Goal: Task Accomplishment & Management: Manage account settings

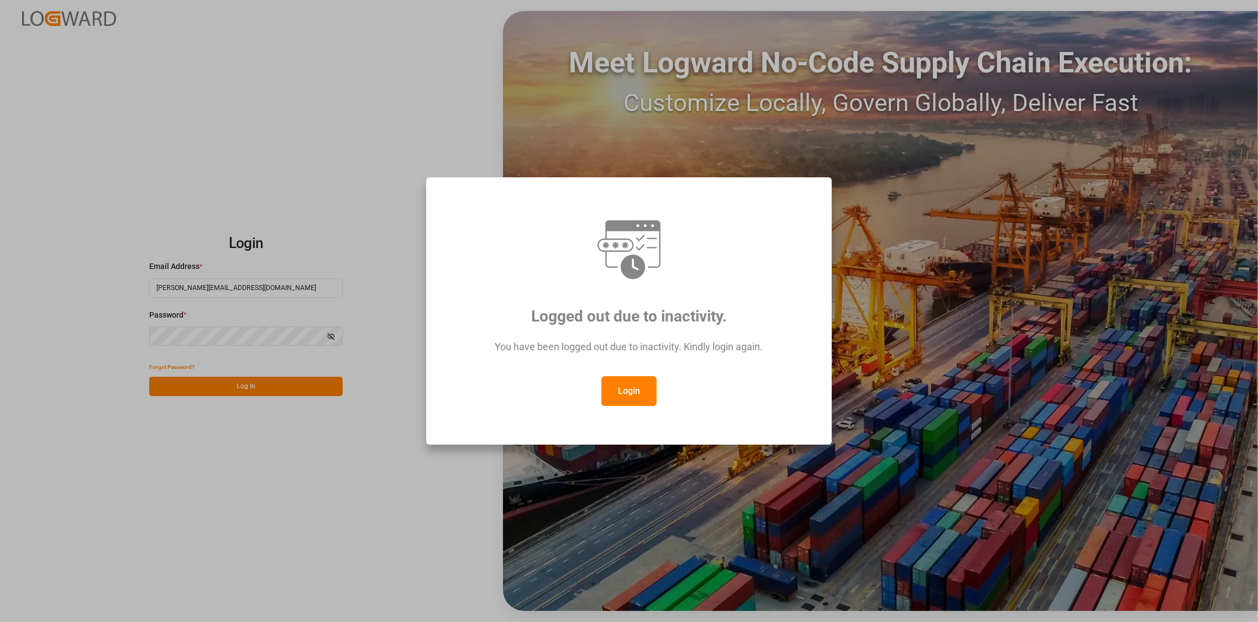
click at [621, 397] on button "Login" at bounding box center [628, 391] width 55 height 30
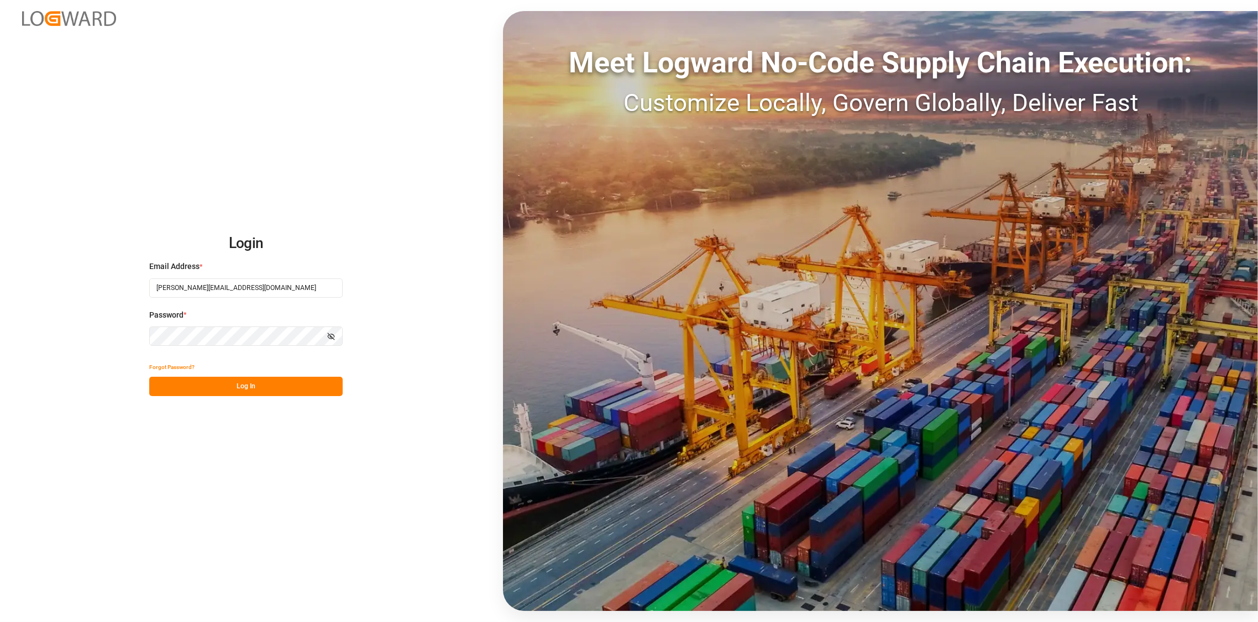
click at [247, 387] on button "Log In" at bounding box center [245, 386] width 193 height 19
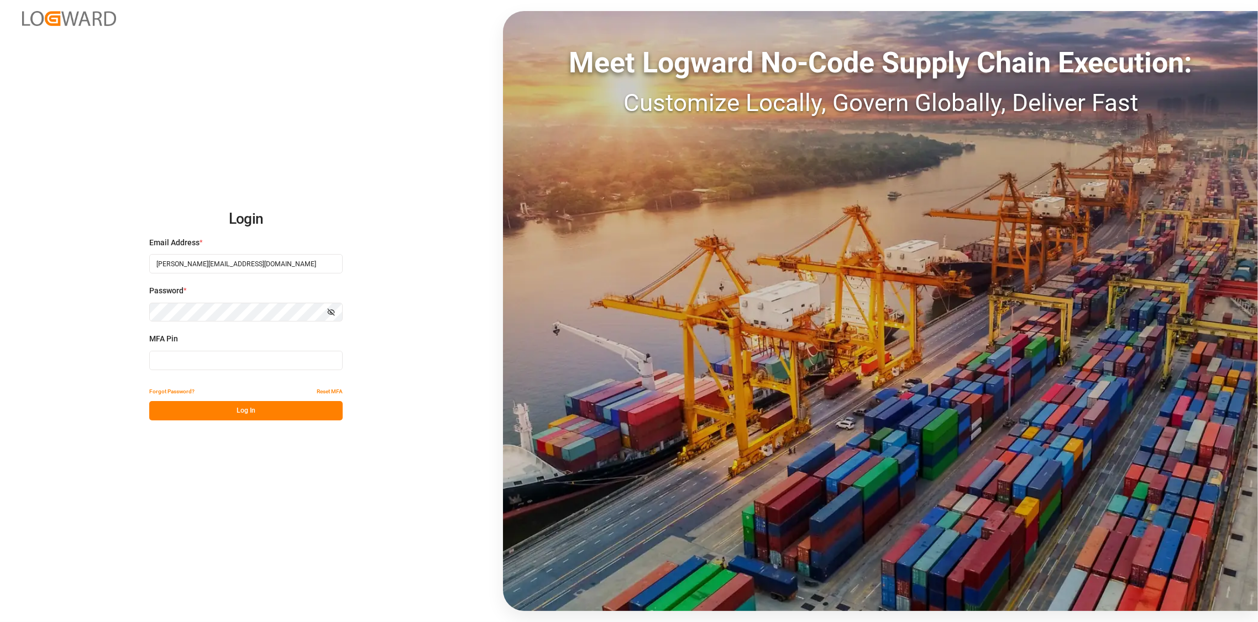
click at [244, 365] on input at bounding box center [245, 360] width 193 height 19
type input "494304"
click at [263, 413] on button "Log In" at bounding box center [245, 410] width 193 height 19
